Goal: Use online tool/utility: Utilize a website feature to perform a specific function

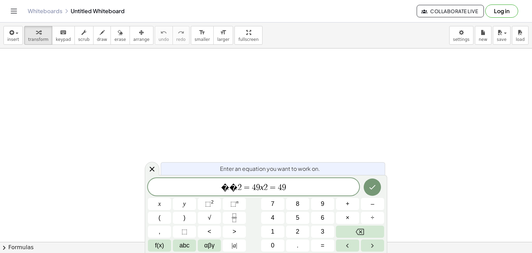
click at [268, 190] on span "=" at bounding box center [273, 187] width 10 height 8
click at [267, 189] on span "� � 2 = = 4 ​ 9" at bounding box center [253, 188] width 211 height 10
click at [263, 189] on span "� � 2 = = 4 ​ 9" at bounding box center [253, 188] width 211 height 10
click at [371, 189] on icon "Done" at bounding box center [373, 187] width 6 height 5
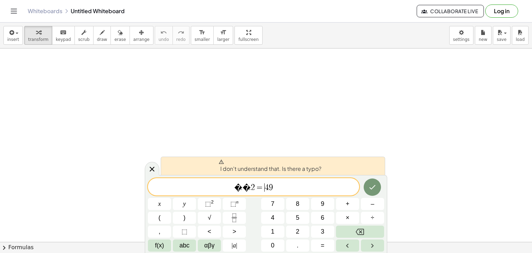
click at [150, 163] on div at bounding box center [152, 169] width 15 height 14
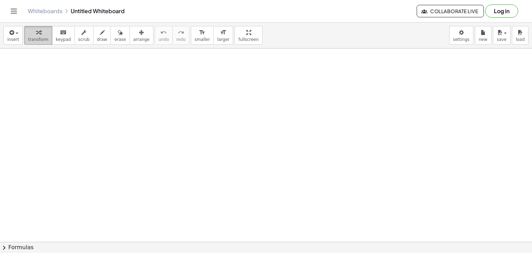
click at [43, 37] on span "transform" at bounding box center [38, 39] width 20 height 5
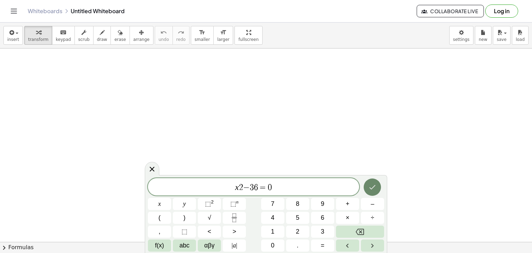
click at [380, 186] on button "Done" at bounding box center [372, 187] width 17 height 17
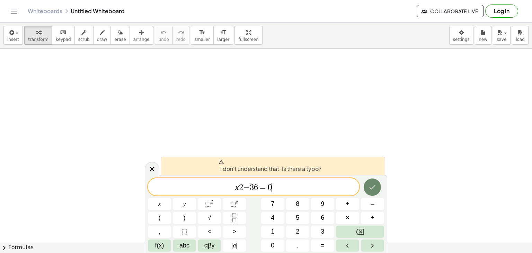
click at [374, 187] on icon "Done" at bounding box center [372, 187] width 8 height 8
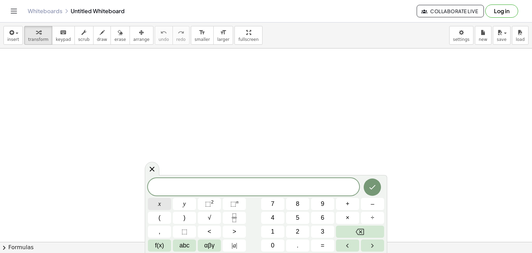
click at [162, 207] on button "x" at bounding box center [159, 204] width 23 height 12
click at [206, 207] on span "⬚" at bounding box center [208, 203] width 6 height 7
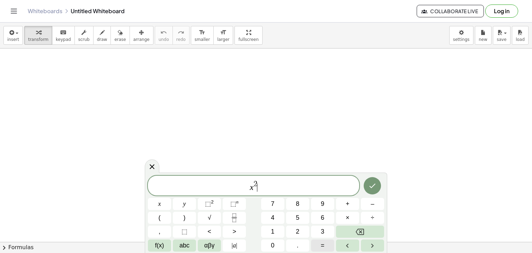
click at [320, 248] on button "=" at bounding box center [322, 246] width 23 height 12
click at [278, 217] on button "4" at bounding box center [272, 218] width 23 height 12
click at [324, 199] on span "9" at bounding box center [322, 203] width 3 height 9
click at [371, 184] on icon "Done" at bounding box center [372, 186] width 8 height 8
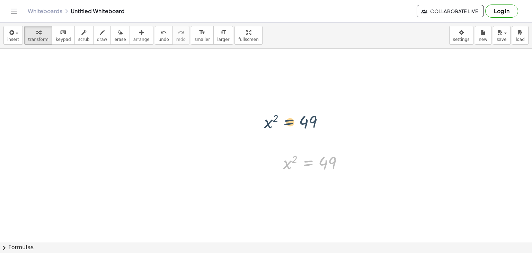
drag, startPoint x: 316, startPoint y: 163, endPoint x: 272, endPoint y: 86, distance: 88.4
drag, startPoint x: 304, startPoint y: 162, endPoint x: 236, endPoint y: 82, distance: 104.5
click at [309, 177] on icon at bounding box center [307, 179] width 7 height 7
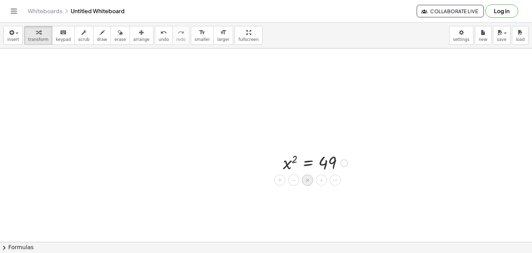
click at [308, 181] on span "×" at bounding box center [308, 180] width 4 height 10
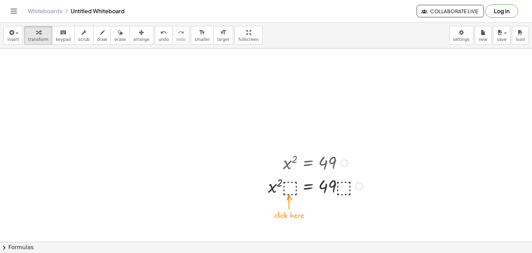
click at [290, 190] on div at bounding box center [316, 186] width 102 height 24
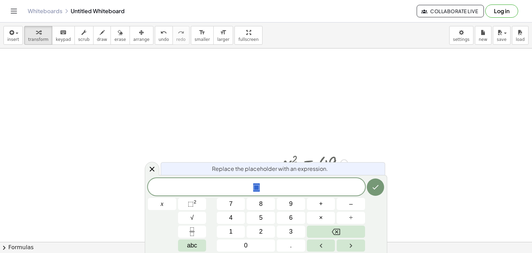
click at [150, 170] on icon at bounding box center [152, 169] width 8 height 8
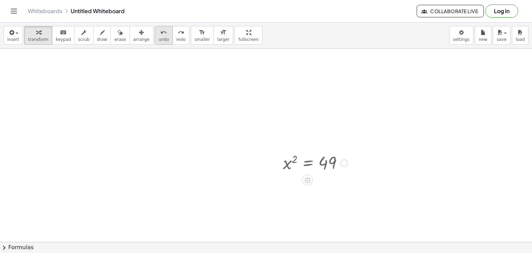
click at [155, 36] on button "undo undo" at bounding box center [164, 35] width 18 height 19
click at [100, 33] on icon "button" at bounding box center [102, 32] width 5 height 8
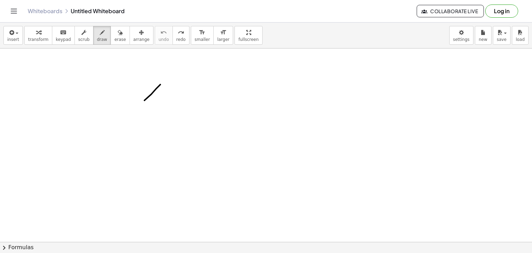
drag, startPoint x: 145, startPoint y: 100, endPoint x: 132, endPoint y: 111, distance: 17.0
drag, startPoint x: 155, startPoint y: 111, endPoint x: 157, endPoint y: 115, distance: 3.9
drag, startPoint x: 170, startPoint y: 60, endPoint x: 175, endPoint y: 92, distance: 32.4
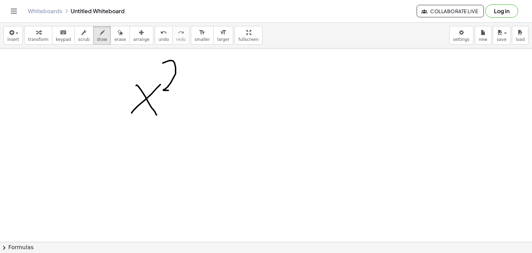
drag, startPoint x: 109, startPoint y: 35, endPoint x: 143, endPoint y: 59, distance: 41.1
click at [118, 35] on icon "button" at bounding box center [120, 32] width 5 height 8
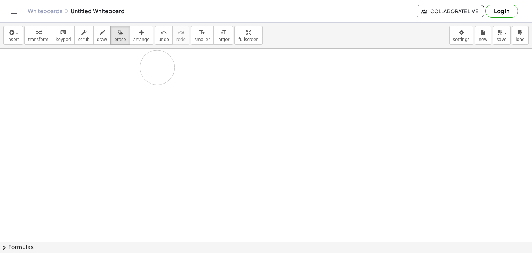
drag, startPoint x: 163, startPoint y: 75, endPoint x: 145, endPoint y: 75, distance: 18.4
click at [56, 40] on span "keypad" at bounding box center [63, 39] width 15 height 5
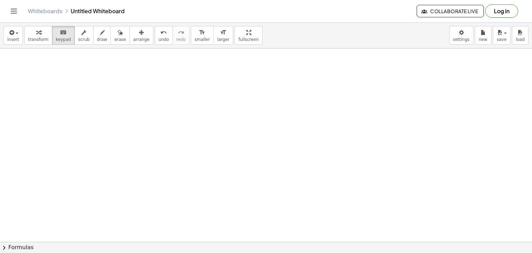
drag, startPoint x: 40, startPoint y: 38, endPoint x: 130, endPoint y: 73, distance: 95.9
click at [41, 40] on span "transform" at bounding box center [38, 39] width 20 height 5
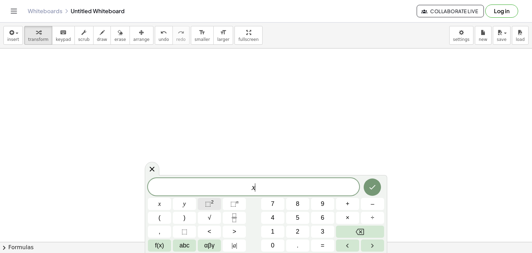
click at [218, 207] on button "⬚ 2" at bounding box center [209, 204] width 23 height 12
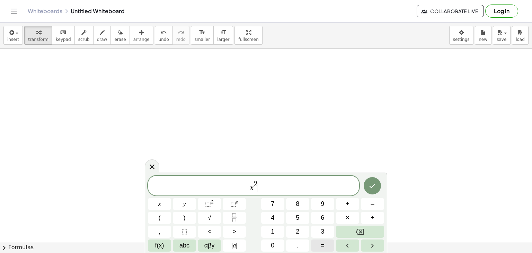
click at [327, 244] on button "=" at bounding box center [322, 246] width 23 height 12
click at [282, 217] on button "4" at bounding box center [272, 218] width 23 height 12
click at [327, 203] on button "9" at bounding box center [322, 204] width 23 height 12
click at [366, 190] on button "Done" at bounding box center [372, 185] width 17 height 17
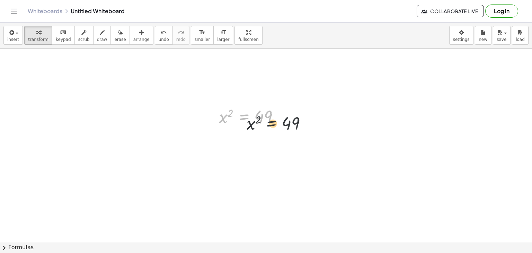
drag, startPoint x: 252, startPoint y: 114, endPoint x: 286, endPoint y: 85, distance: 44.8
click at [279, 117] on div at bounding box center [281, 117] width 8 height 8
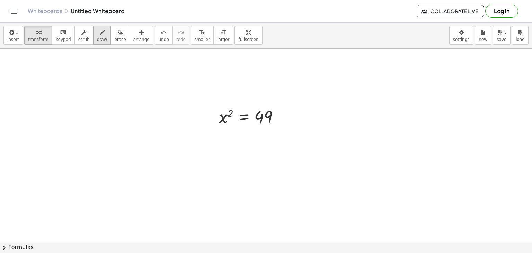
click at [97, 38] on span "draw" at bounding box center [102, 39] width 10 height 5
drag, startPoint x: 202, startPoint y: 127, endPoint x: 230, endPoint y: 83, distance: 52.1
drag, startPoint x: 258, startPoint y: 124, endPoint x: 271, endPoint y: 89, distance: 37.4
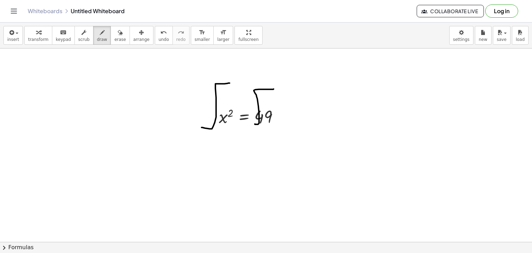
drag, startPoint x: 209, startPoint y: 125, endPoint x: 224, endPoint y: 108, distance: 22.6
drag, startPoint x: 232, startPoint y: 109, endPoint x: 237, endPoint y: 114, distance: 7.6
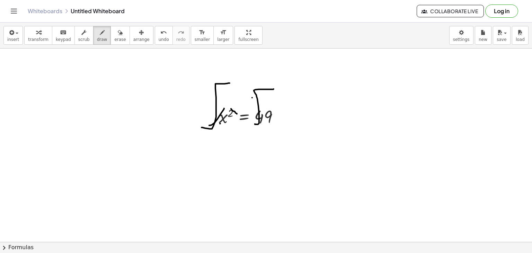
drag, startPoint x: 252, startPoint y: 97, endPoint x: 271, endPoint y: 93, distance: 18.8
drag, startPoint x: 224, startPoint y: 141, endPoint x: 222, endPoint y: 154, distance: 13.4
drag, startPoint x: 215, startPoint y: 142, endPoint x: 230, endPoint y: 149, distance: 16.5
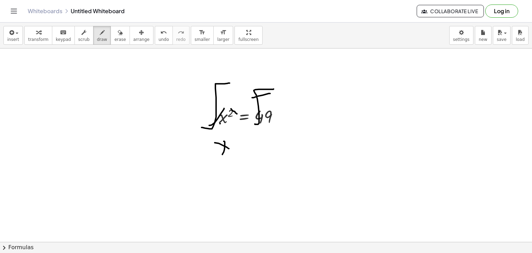
drag, startPoint x: 232, startPoint y: 143, endPoint x: 244, endPoint y: 142, distance: 12.5
drag, startPoint x: 233, startPoint y: 150, endPoint x: 244, endPoint y: 148, distance: 11.6
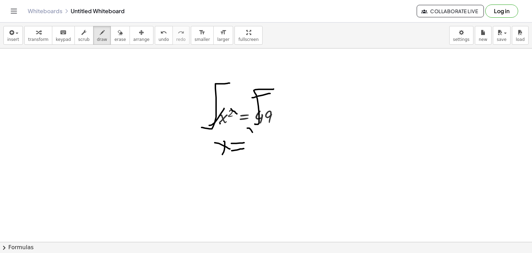
drag, startPoint x: 253, startPoint y: 132, endPoint x: 251, endPoint y: 140, distance: 8.6
drag, startPoint x: 255, startPoint y: 134, endPoint x: 257, endPoint y: 142, distance: 7.7
drag, startPoint x: 252, startPoint y: 147, endPoint x: 268, endPoint y: 143, distance: 16.5
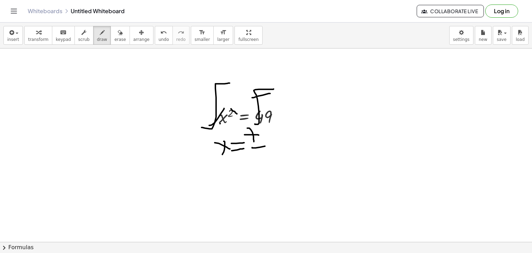
drag, startPoint x: 289, startPoint y: 131, endPoint x: 287, endPoint y: 154, distance: 23.0
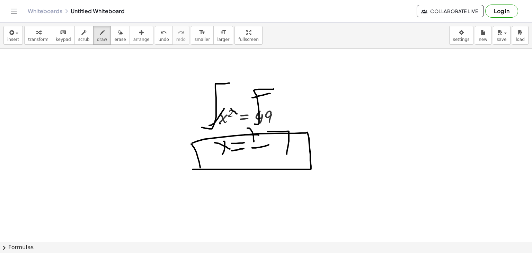
drag, startPoint x: 192, startPoint y: 143, endPoint x: 193, endPoint y: 169, distance: 26.3
drag, startPoint x: 345, startPoint y: 90, endPoint x: 350, endPoint y: 112, distance: 22.0
drag, startPoint x: 394, startPoint y: 94, endPoint x: 382, endPoint y: 114, distance: 23.7
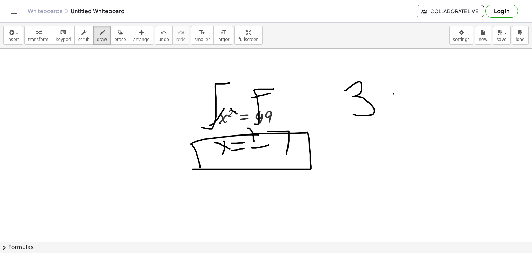
drag, startPoint x: 389, startPoint y: 110, endPoint x: 406, endPoint y: 125, distance: 22.6
drag, startPoint x: 396, startPoint y: 77, endPoint x: 413, endPoint y: 93, distance: 23.5
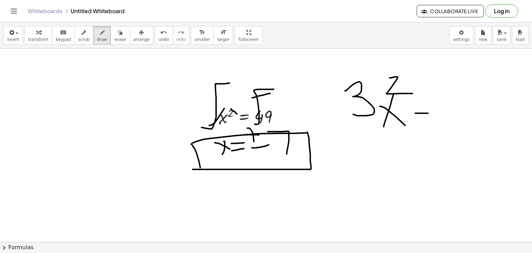
drag, startPoint x: 428, startPoint y: 113, endPoint x: 437, endPoint y: 120, distance: 11.6
drag, startPoint x: 433, startPoint y: 122, endPoint x: 469, endPoint y: 118, distance: 37.0
drag, startPoint x: 473, startPoint y: 93, endPoint x: 474, endPoint y: 121, distance: 27.4
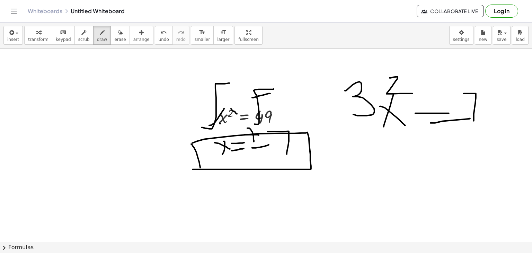
drag
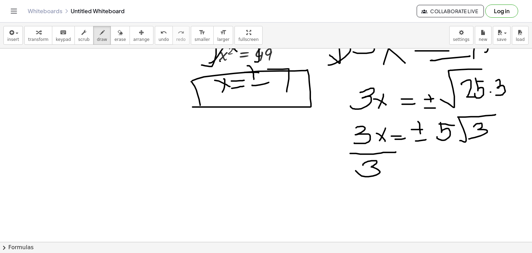
scroll to position [104, 0]
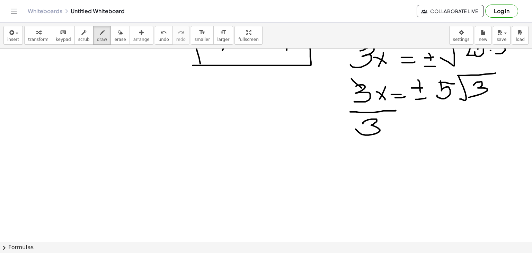
click at [369, 97] on div at bounding box center [266, 161] width 532 height 432
click at [383, 144] on div at bounding box center [266, 161] width 532 height 432
click at [482, 104] on div at bounding box center [266, 161] width 532 height 432
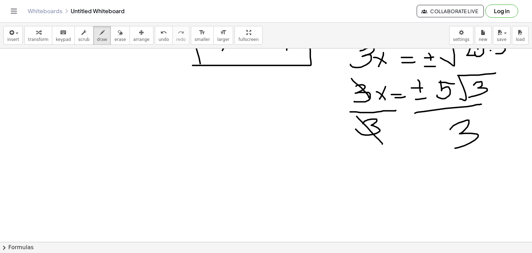
click at [453, 148] on div at bounding box center [266, 161] width 532 height 432
click at [364, 199] on div at bounding box center [266, 161] width 532 height 432
click at [380, 196] on div at bounding box center [266, 161] width 532 height 432
click at [410, 181] on div at bounding box center [266, 161] width 532 height 432
click at [422, 184] on div at bounding box center [266, 161] width 532 height 432
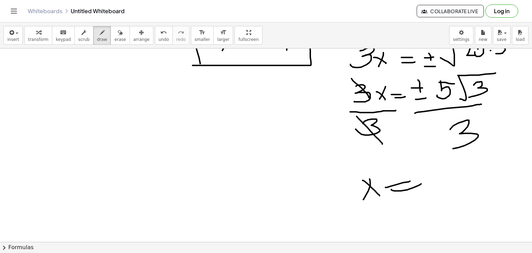
click at [426, 188] on div at bounding box center [266, 161] width 532 height 432
click at [431, 176] on div at bounding box center [266, 161] width 532 height 432
click at [434, 197] on div at bounding box center [266, 161] width 532 height 432
click at [437, 179] on div at bounding box center [266, 161] width 532 height 432
click at [455, 162] on div at bounding box center [266, 161] width 532 height 432
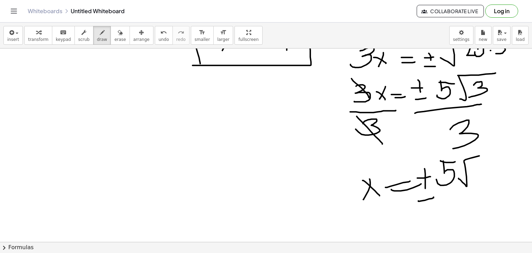
click at [512, 150] on div at bounding box center [266, 161] width 532 height 432
click at [480, 189] on div at bounding box center [266, 161] width 532 height 432
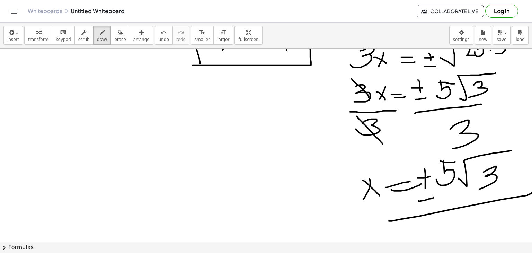
click at [531, 193] on div "x 2 = 49 Fix a mistake Transform line Copy line as LaTeX Copy derivation as LaT…" at bounding box center [266, 145] width 532 height 193
click at [446, 231] on div at bounding box center [267, 161] width 535 height 432
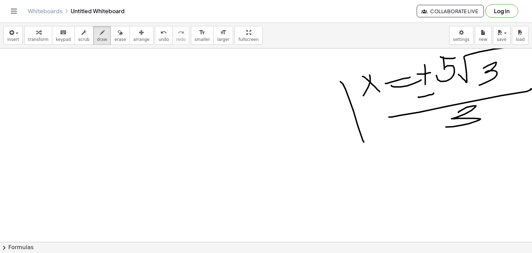
click at [364, 142] on div at bounding box center [267, 57] width 535 height 432
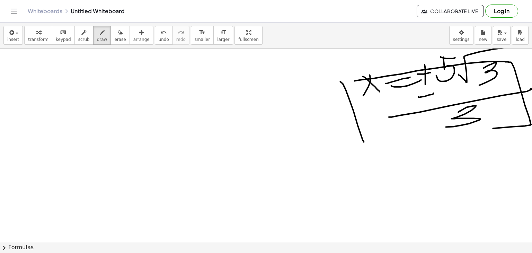
click at [385, 132] on div at bounding box center [267, 57] width 535 height 432
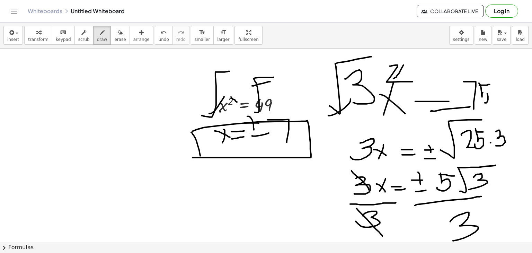
scroll to position [0, 0]
